Goal: Task Accomplishment & Management: Use online tool/utility

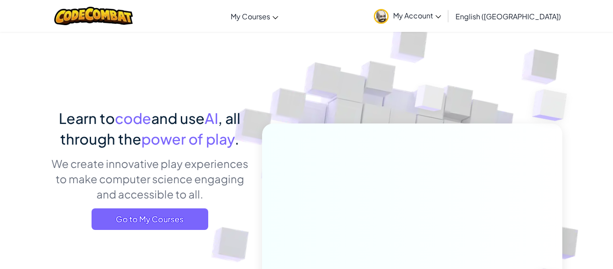
click at [178, 163] on p "We create innovative play experiences to make computer science engaging and acc…" at bounding box center [150, 179] width 198 height 46
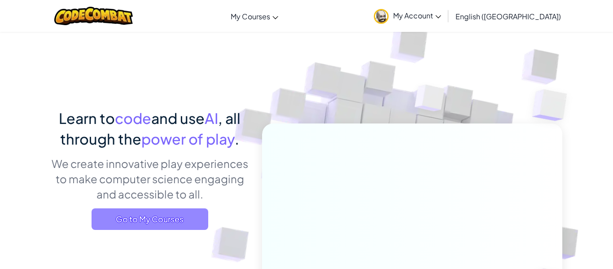
click at [170, 213] on span "Go to My Courses" at bounding box center [150, 219] width 117 height 22
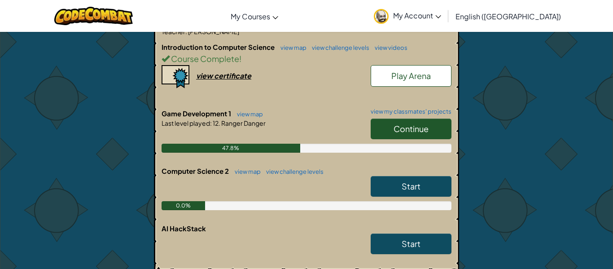
scroll to position [214, 0]
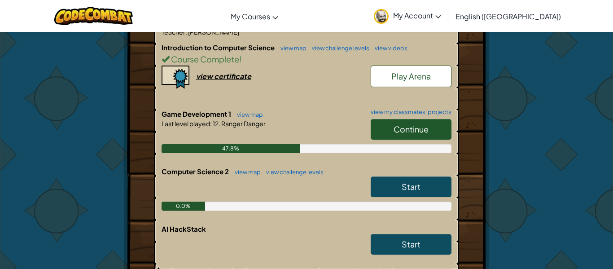
click at [420, 119] on link "Continue" at bounding box center [411, 129] width 81 height 21
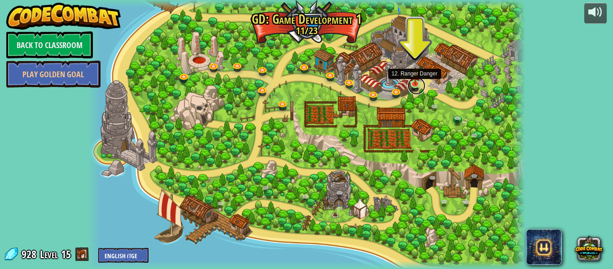
click at [417, 88] on link at bounding box center [417, 86] width 18 height 18
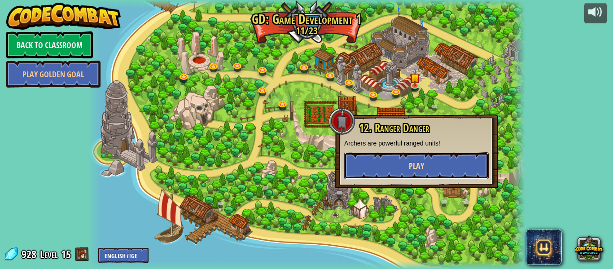
click at [401, 175] on button "Play" at bounding box center [416, 165] width 145 height 27
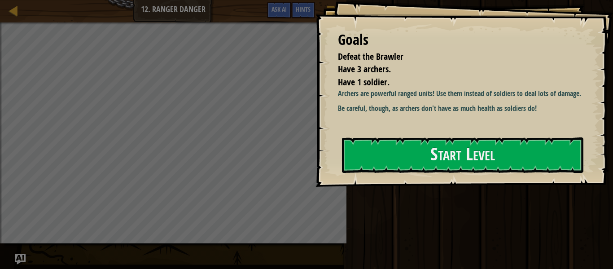
click at [401, 175] on div "Goals Defeat the Brawler Have 3 archers. Have 1 soldier. Archers are powerful r…" at bounding box center [465, 93] width 298 height 187
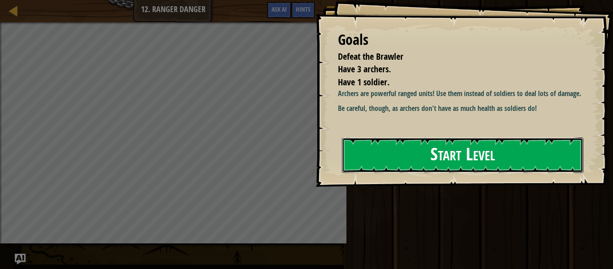
click at [398, 154] on button "Start Level" at bounding box center [462, 154] width 241 height 35
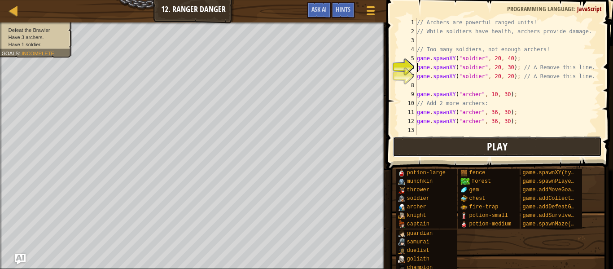
click at [436, 139] on button "Play" at bounding box center [497, 146] width 209 height 21
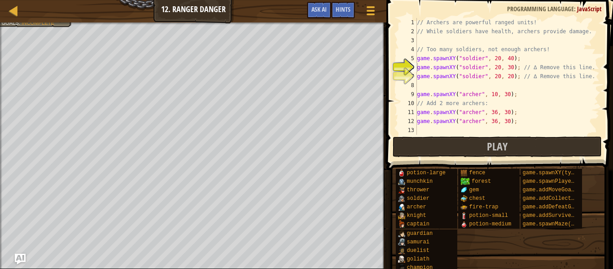
click at [593, 80] on div "// Archers are powerful ranged units! // While soldiers have health, archers pr…" at bounding box center [507, 85] width 184 height 135
click at [597, 75] on div "// Archers are powerful ranged units! // While soldiers have health, archers pr…" at bounding box center [507, 85] width 184 height 135
click at [596, 70] on div "// Archers are powerful ranged units! // While soldiers have health, archers pr…" at bounding box center [507, 85] width 184 height 135
type textarea "game.spawnXY("soldier", 20, 30);"
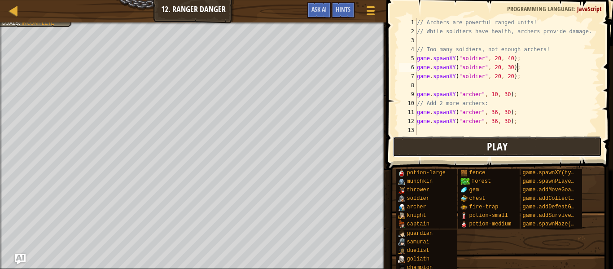
click at [464, 156] on button "Play" at bounding box center [497, 146] width 209 height 21
click at [463, 156] on button "Play" at bounding box center [497, 146] width 209 height 21
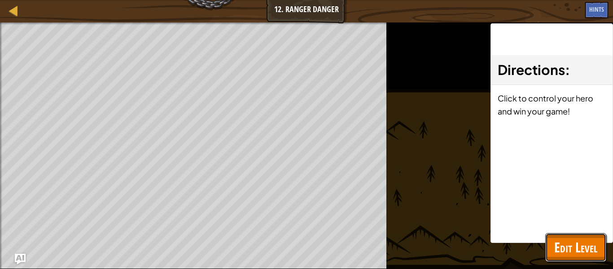
click at [588, 254] on span "Edit Level" at bounding box center [575, 247] width 43 height 18
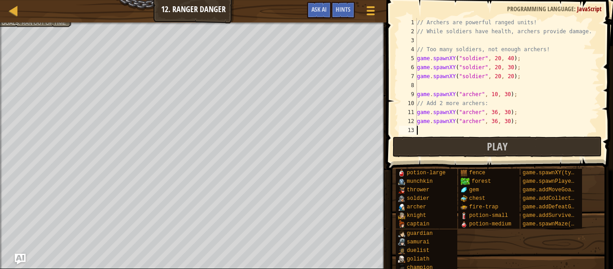
click at [452, 129] on div "// Archers are powerful ranged units! // While soldiers have health, archers pr…" at bounding box center [507, 85] width 184 height 135
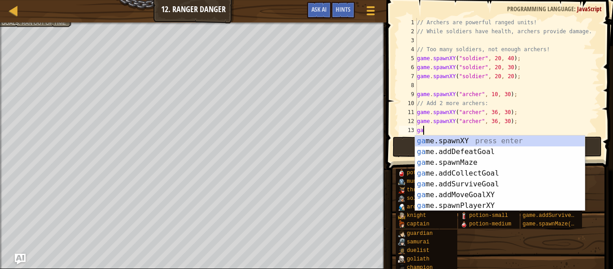
scroll to position [4, 0]
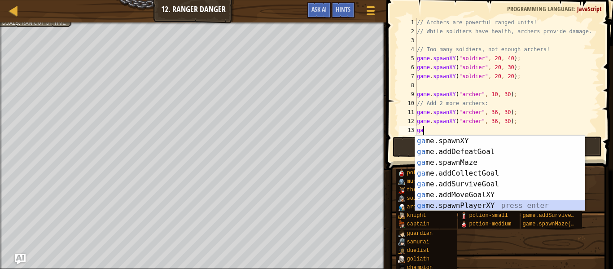
click at [464, 203] on div "ga me.spawnXY press enter ga me.addDefeatGoal press enter ga me.spawnMaze press…" at bounding box center [500, 184] width 170 height 97
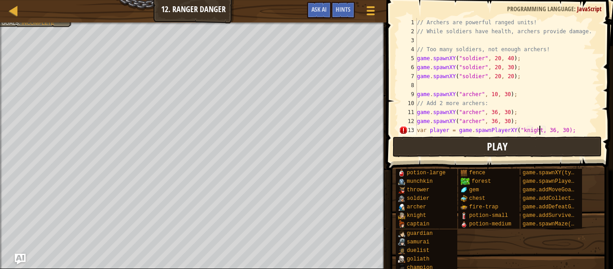
scroll to position [4, 18]
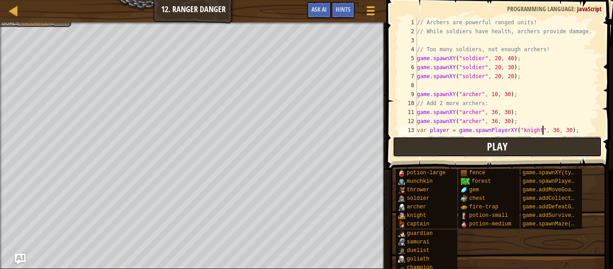
click at [468, 137] on button "Play" at bounding box center [497, 146] width 209 height 21
click at [506, 158] on span at bounding box center [501, 72] width 234 height 197
click at [499, 153] on span "Play" at bounding box center [497, 146] width 21 height 14
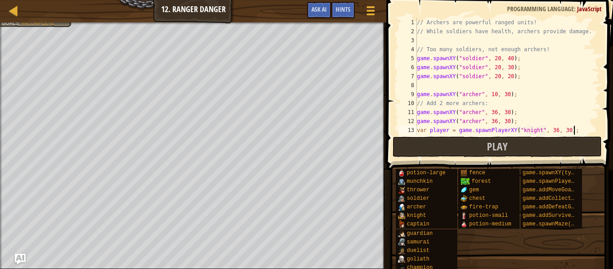
click at [581, 133] on div "// Archers are powerful ranged units! // While soldiers have health, archers pr…" at bounding box center [507, 85] width 184 height 135
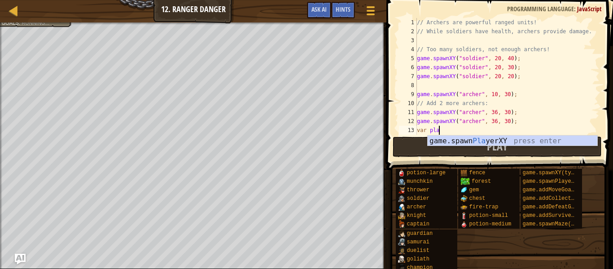
scroll to position [4, 1]
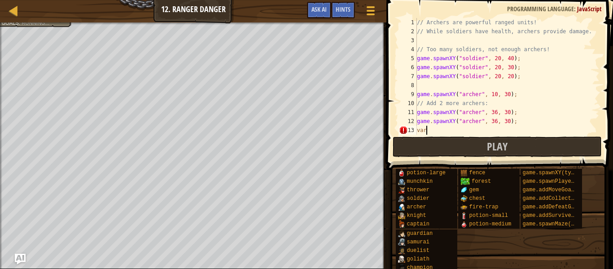
type textarea "v"
type textarea "game.spawnXY("[PERSON_NAME]", 36, 30);"
